Goal: Task Accomplishment & Management: Complete application form

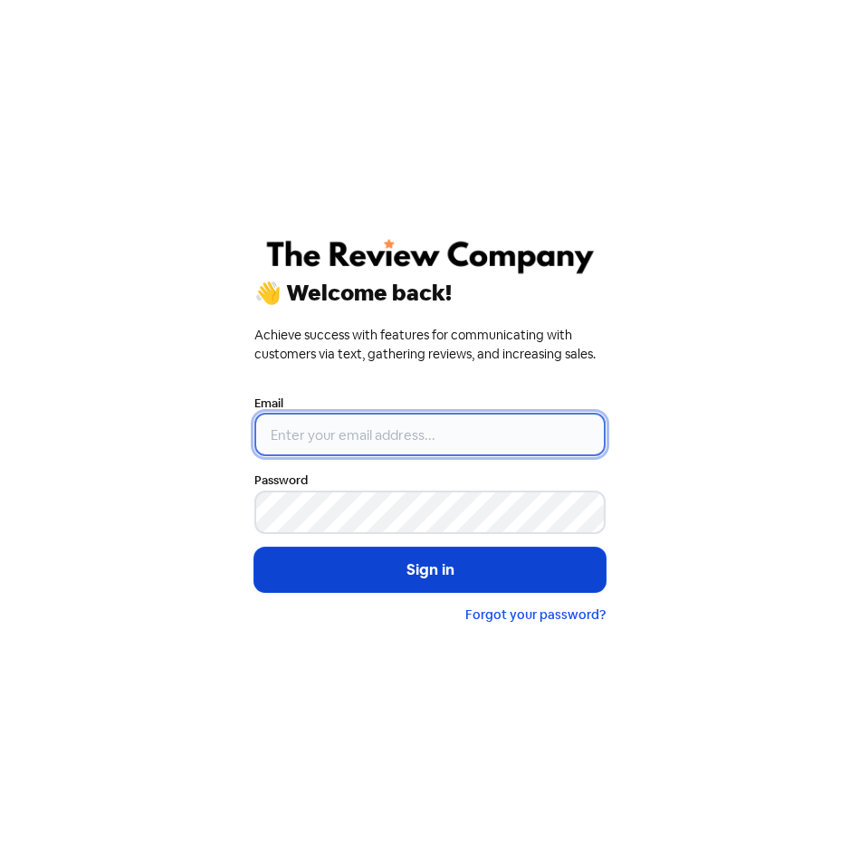
type input "[EMAIL_ADDRESS][DOMAIN_NAME]"
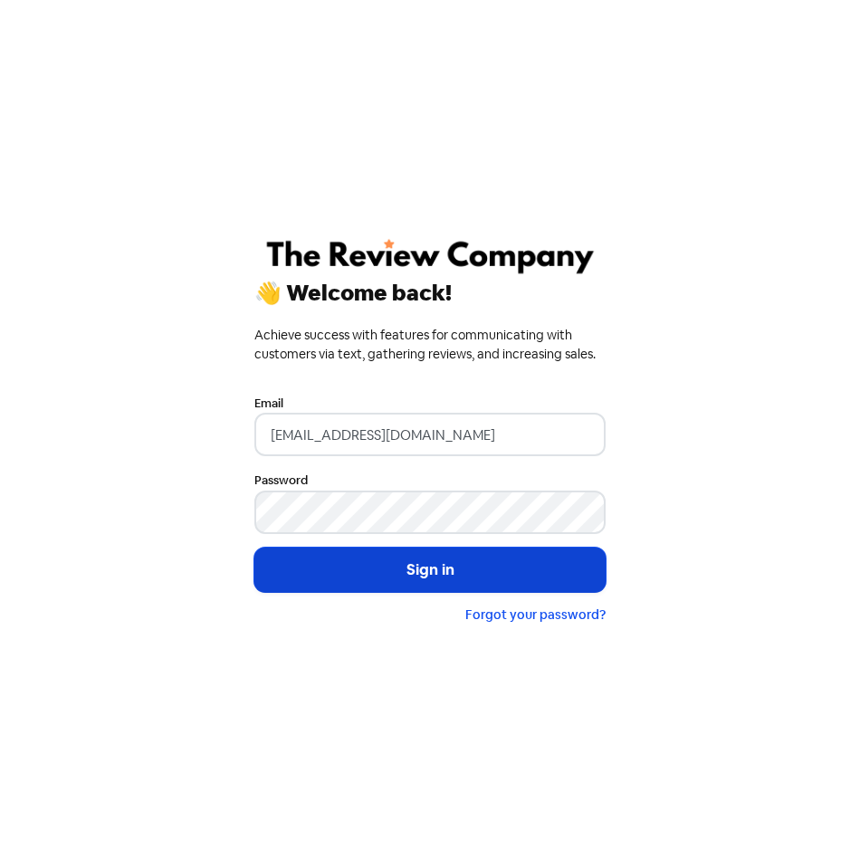
click at [440, 578] on button "Sign in" at bounding box center [429, 570] width 351 height 45
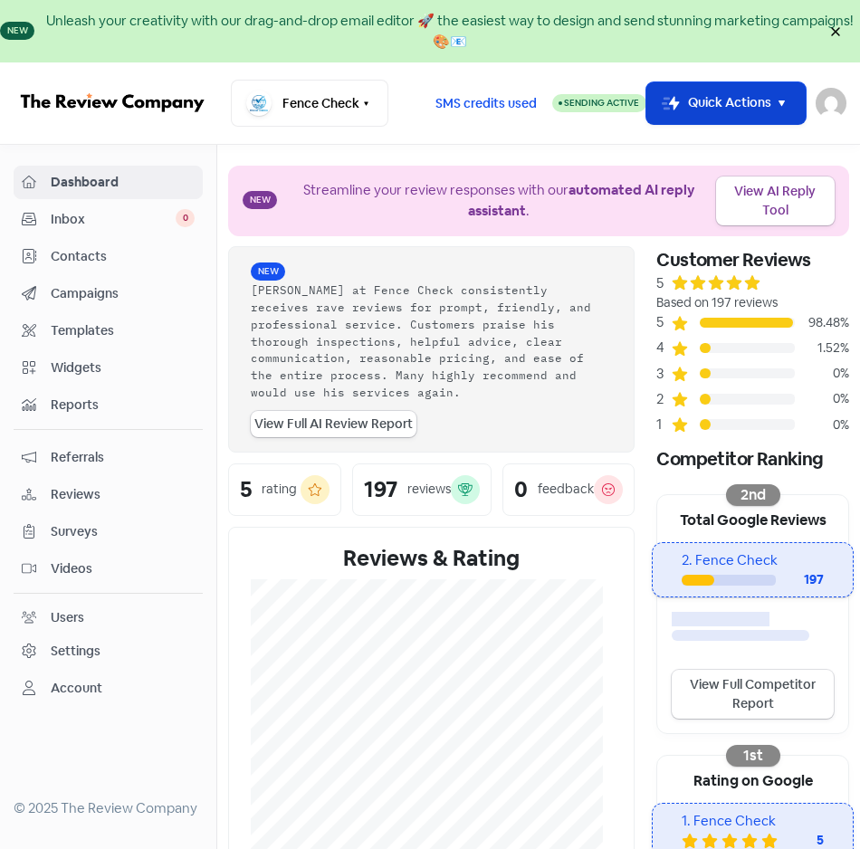
click at [790, 98] on icon "button" at bounding box center [782, 103] width 21 height 21
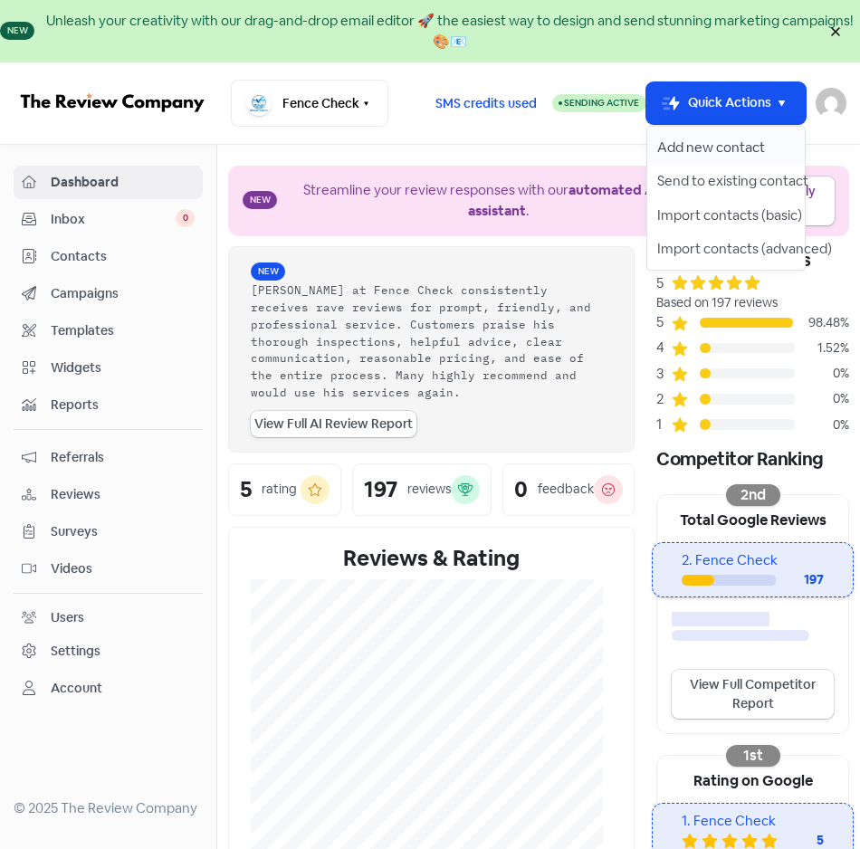
click at [720, 141] on button "Add new contact" at bounding box center [726, 147] width 158 height 34
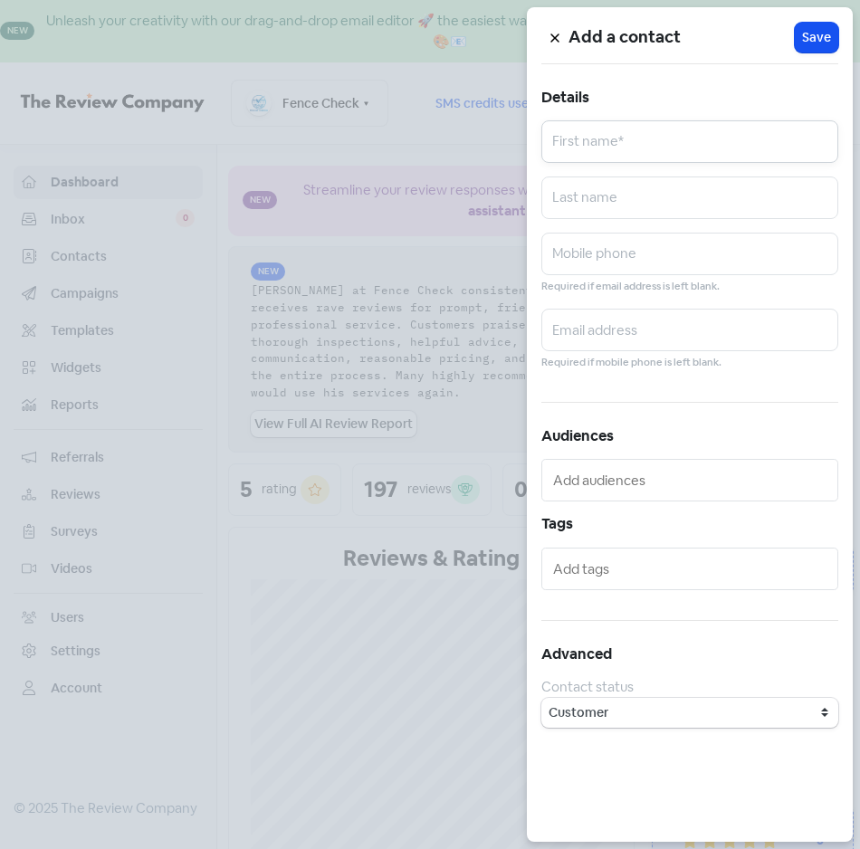
click at [599, 139] on input "text" at bounding box center [690, 141] width 297 height 43
type input "[PERSON_NAME]"
type input "J"
type input "Kukulka"
type input "0403483869"
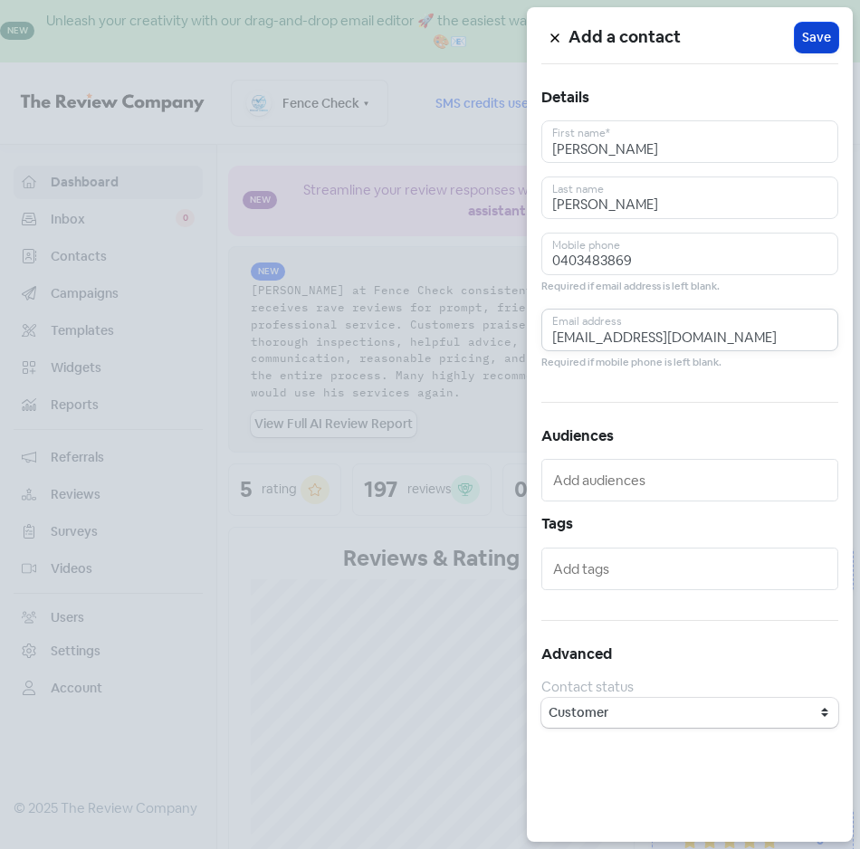
type input "friedav1956@gmail.com"
click at [805, 35] on span "Save" at bounding box center [816, 37] width 29 height 19
